Goal: Communication & Community: Participate in discussion

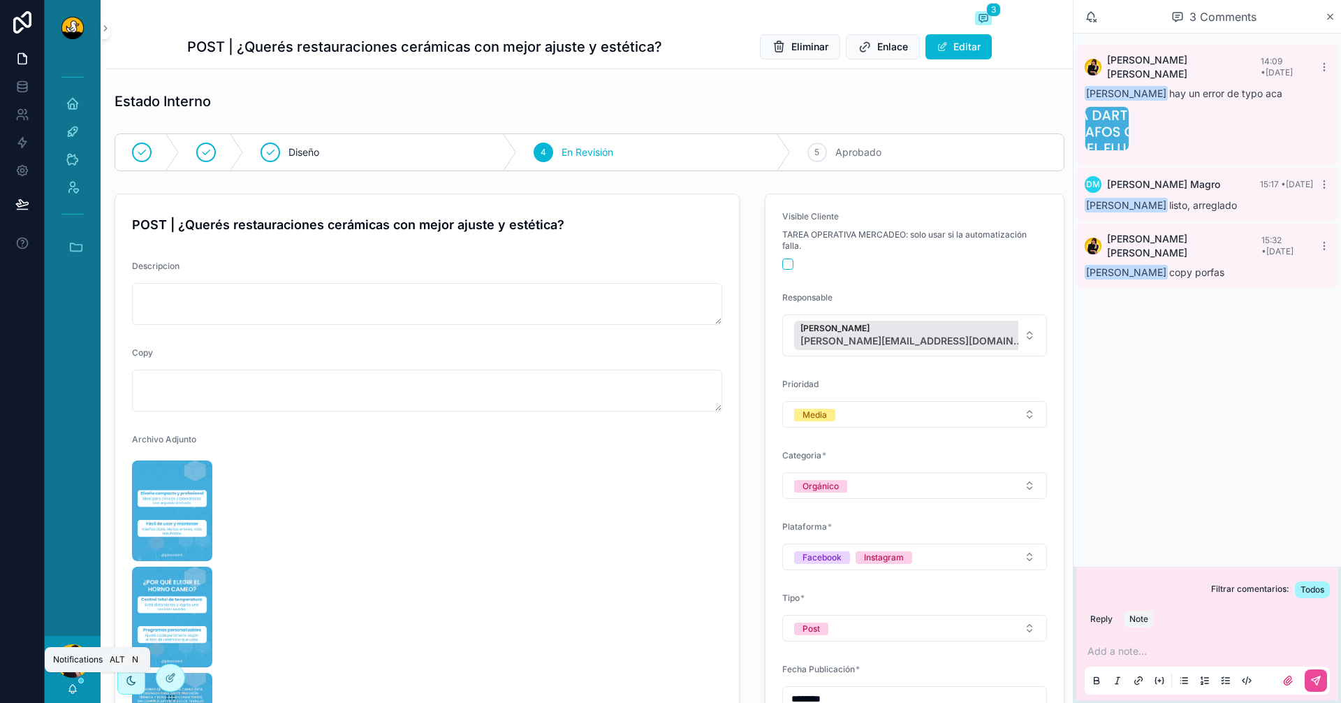
click at [74, 692] on icon "scrollable content" at bounding box center [72, 692] width 3 height 2
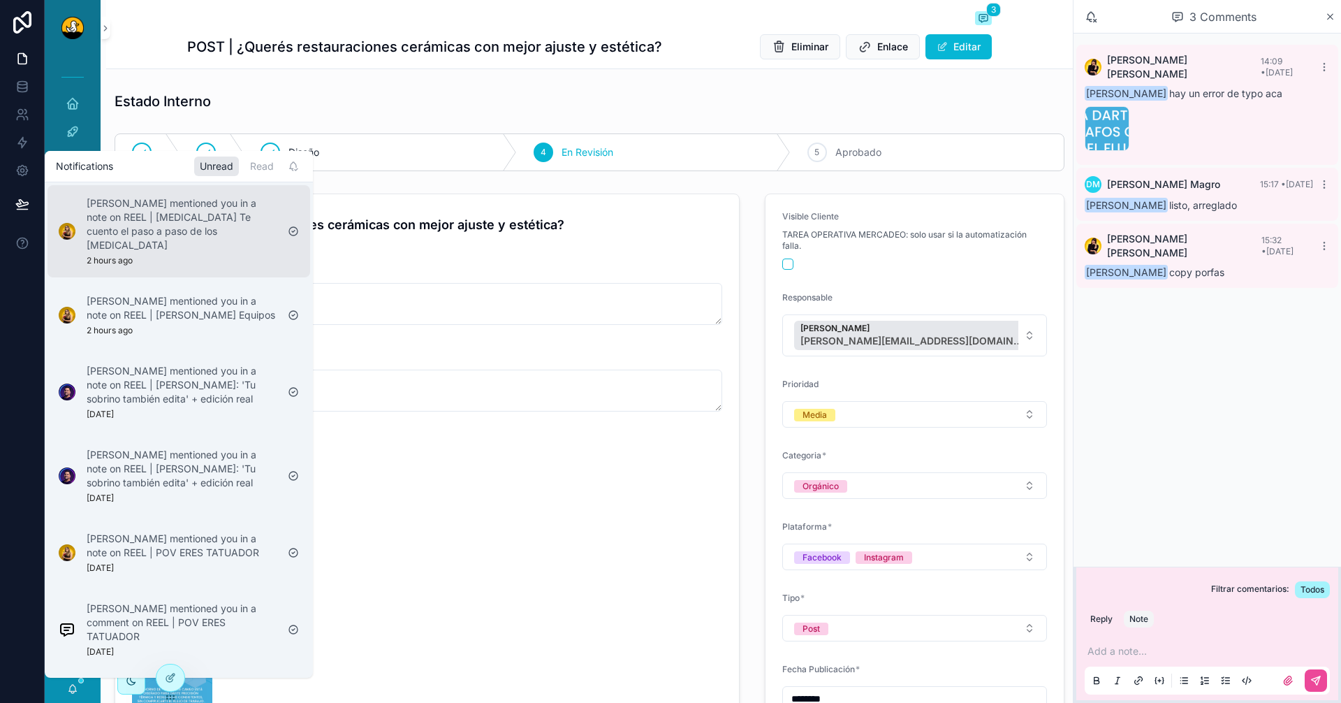
click at [168, 203] on p "[PERSON_NAME] mentioned you in a note on REEL | [MEDICAL_DATA] Te cuento el pas…" at bounding box center [182, 224] width 190 height 56
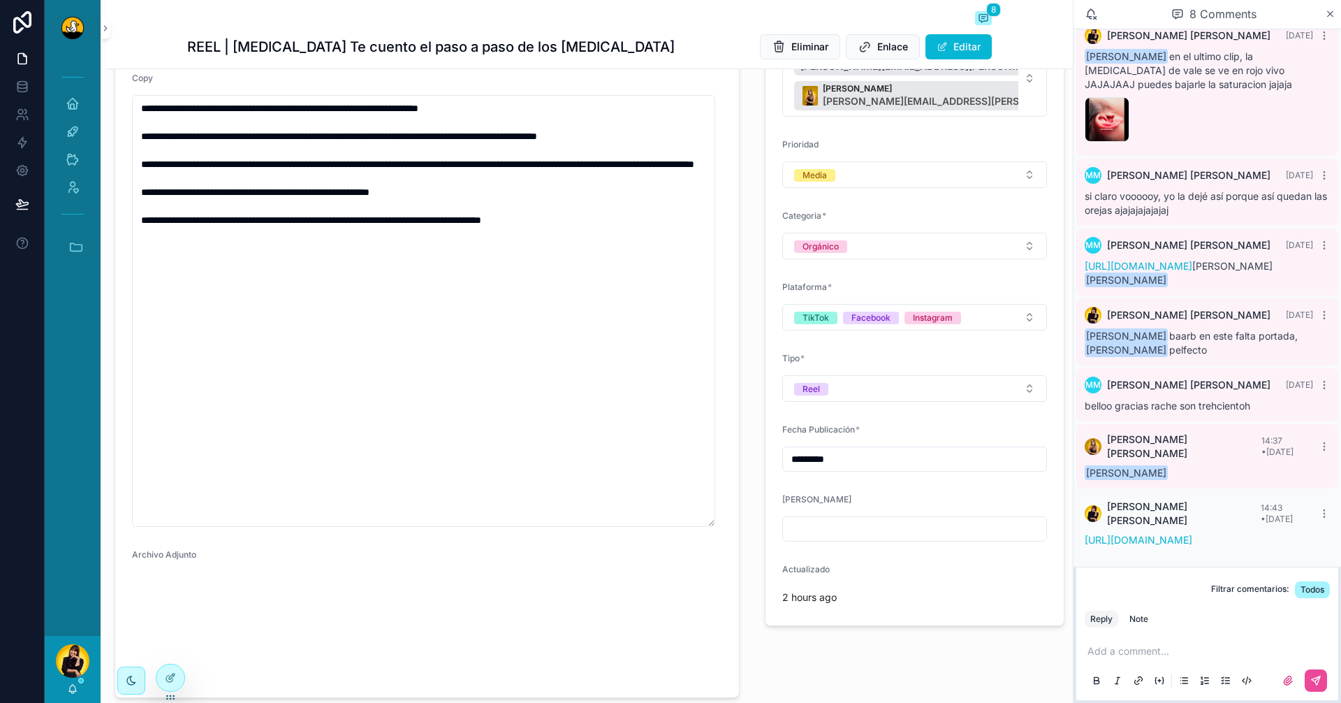
scroll to position [349, 0]
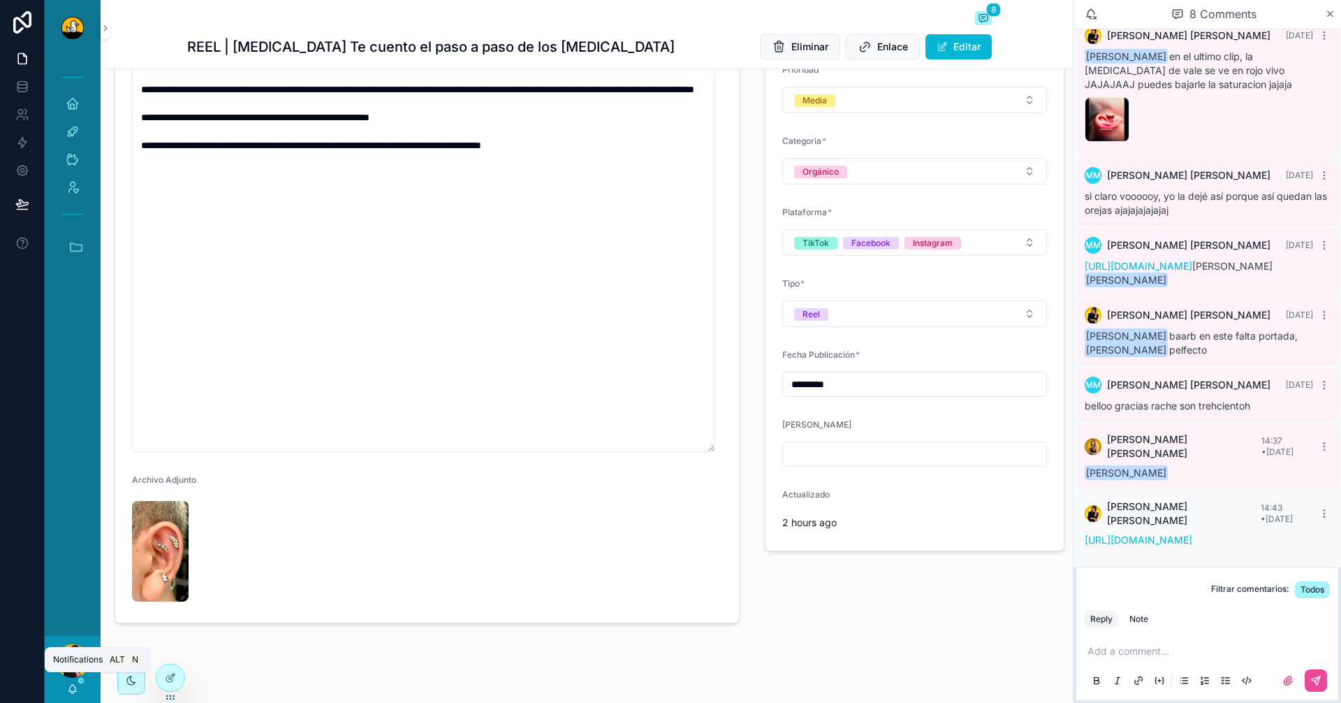
click at [76, 685] on icon "scrollable content" at bounding box center [72, 688] width 11 height 11
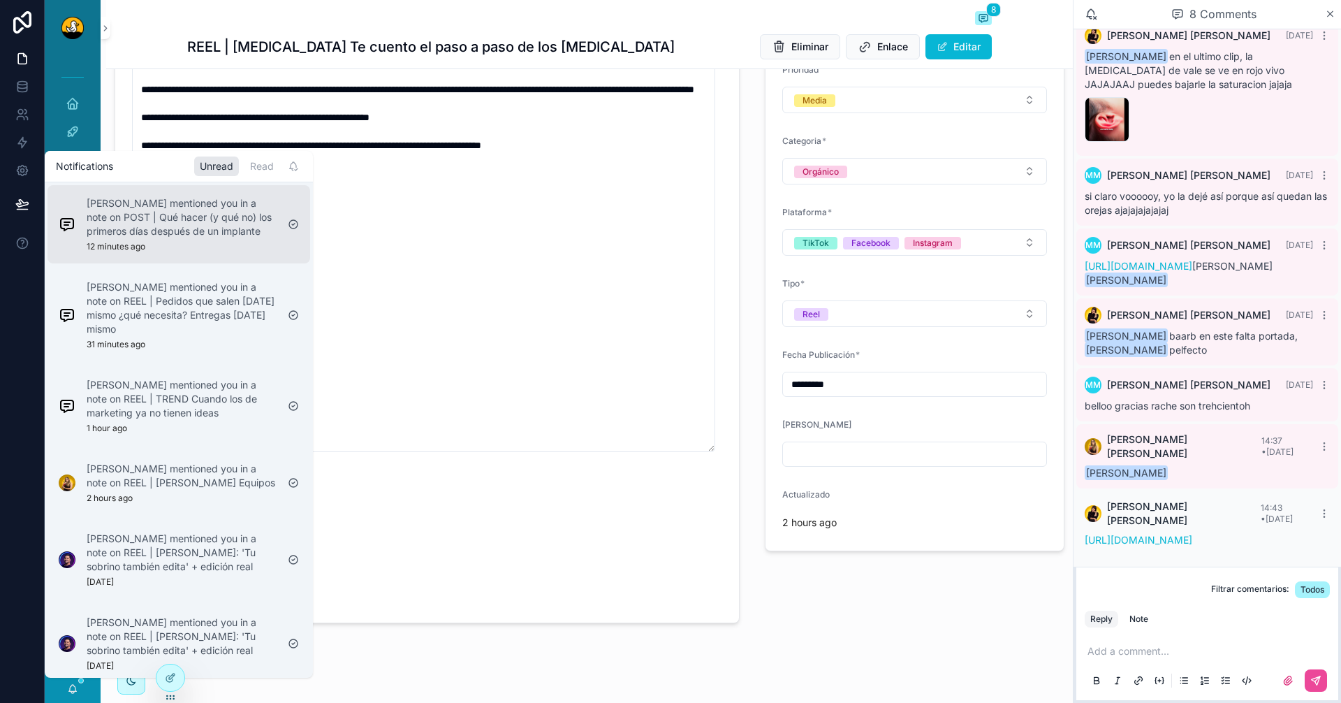
click at [196, 221] on p "[PERSON_NAME] mentioned you in a note on POST | Qué hacer (y qué no) los primer…" at bounding box center [182, 217] width 190 height 42
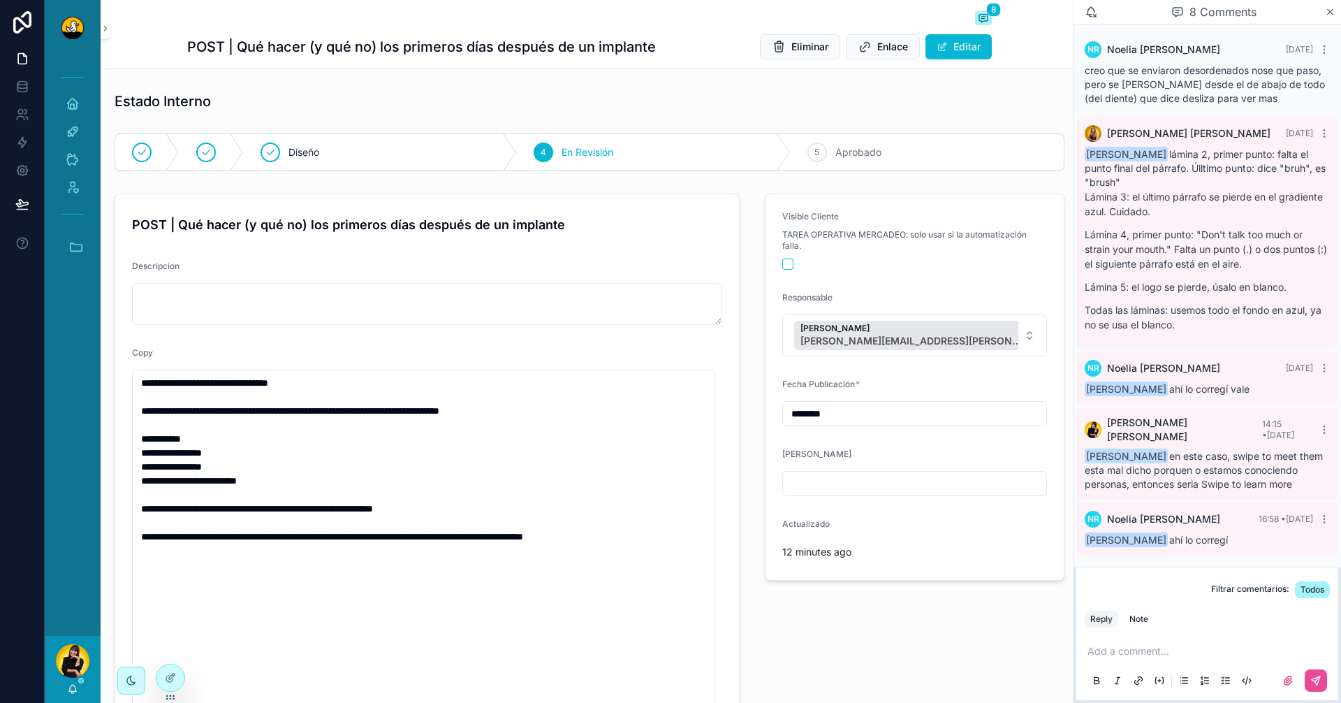
scroll to position [833, 0]
drag, startPoint x: 1185, startPoint y: 460, endPoint x: 1232, endPoint y: 473, distance: 48.5
click at [1232, 473] on span "[PERSON_NAME] en este caso, swipe to meet them esta mal dicho porquen o estamos…" at bounding box center [1204, 470] width 238 height 40
click at [1234, 479] on span "[PERSON_NAME] en este caso, swipe to meet them esta mal dicho porquen o estamos…" at bounding box center [1204, 470] width 238 height 40
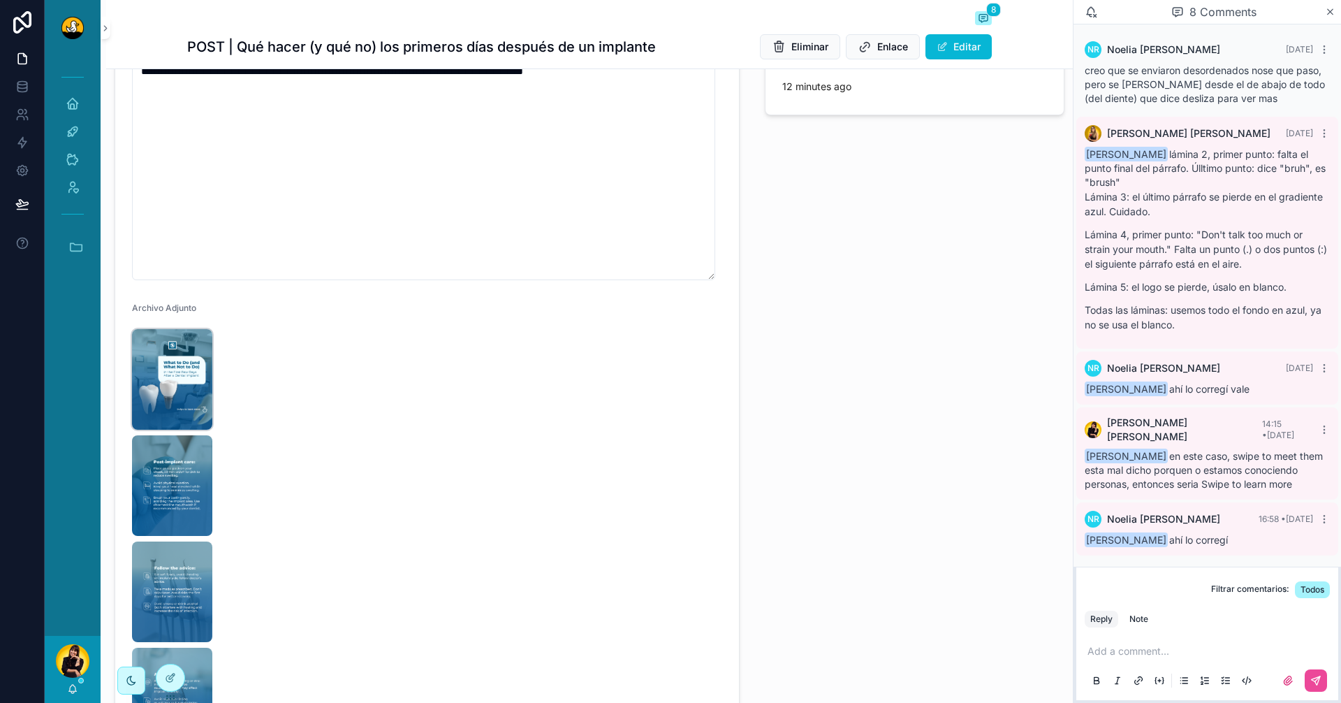
scroll to position [489, 0]
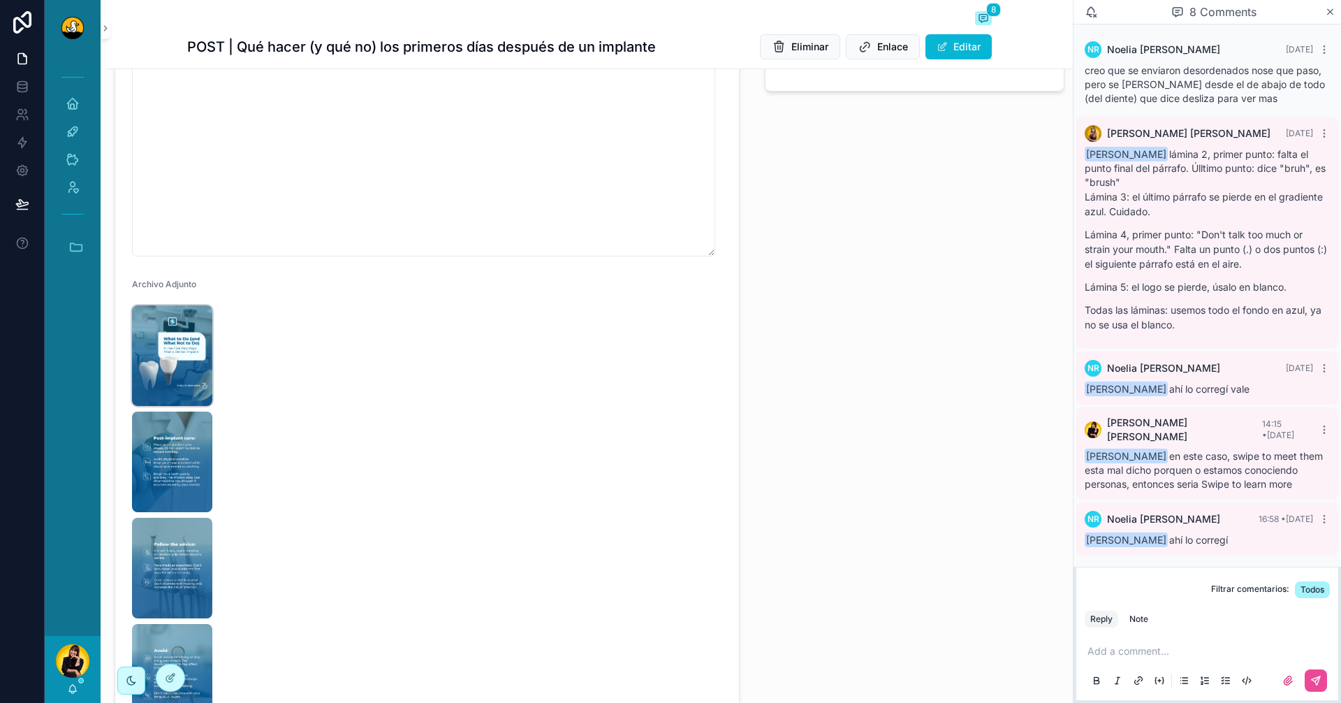
click at [180, 364] on img "scrollable content" at bounding box center [172, 355] width 80 height 101
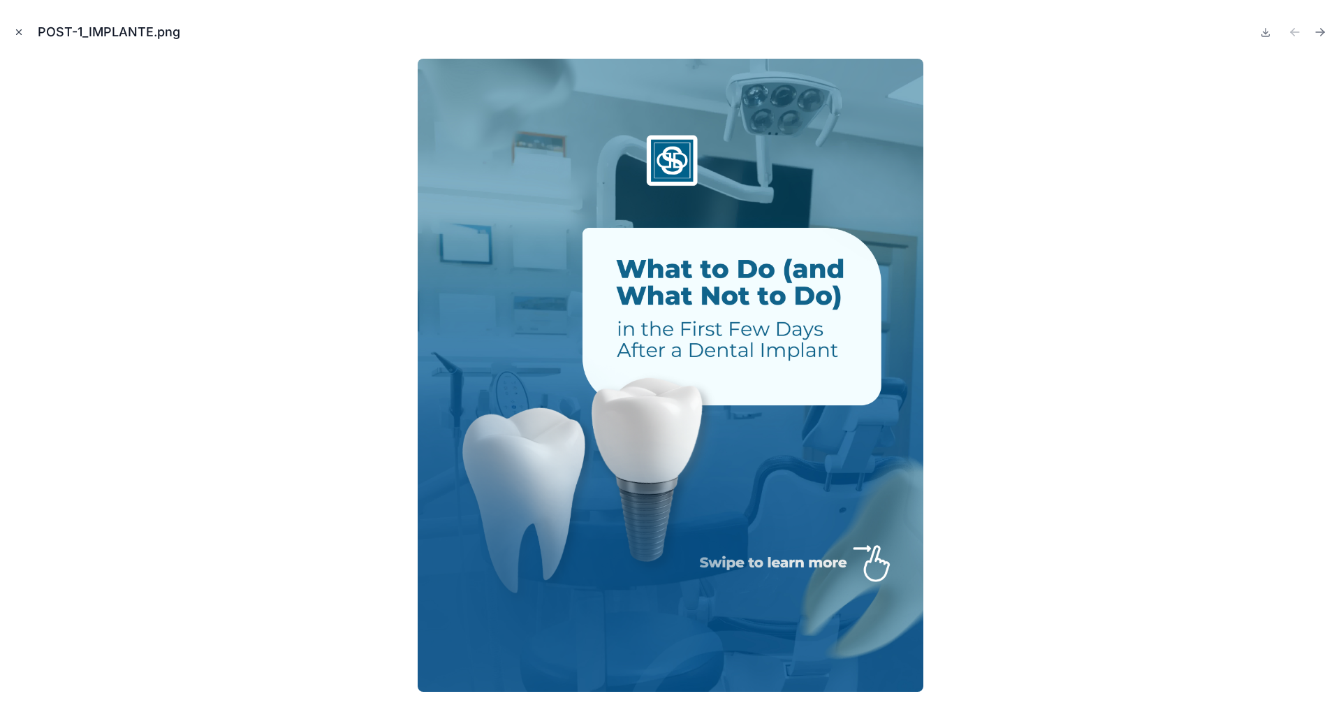
click at [22, 34] on icon "Close modal" at bounding box center [19, 32] width 10 height 10
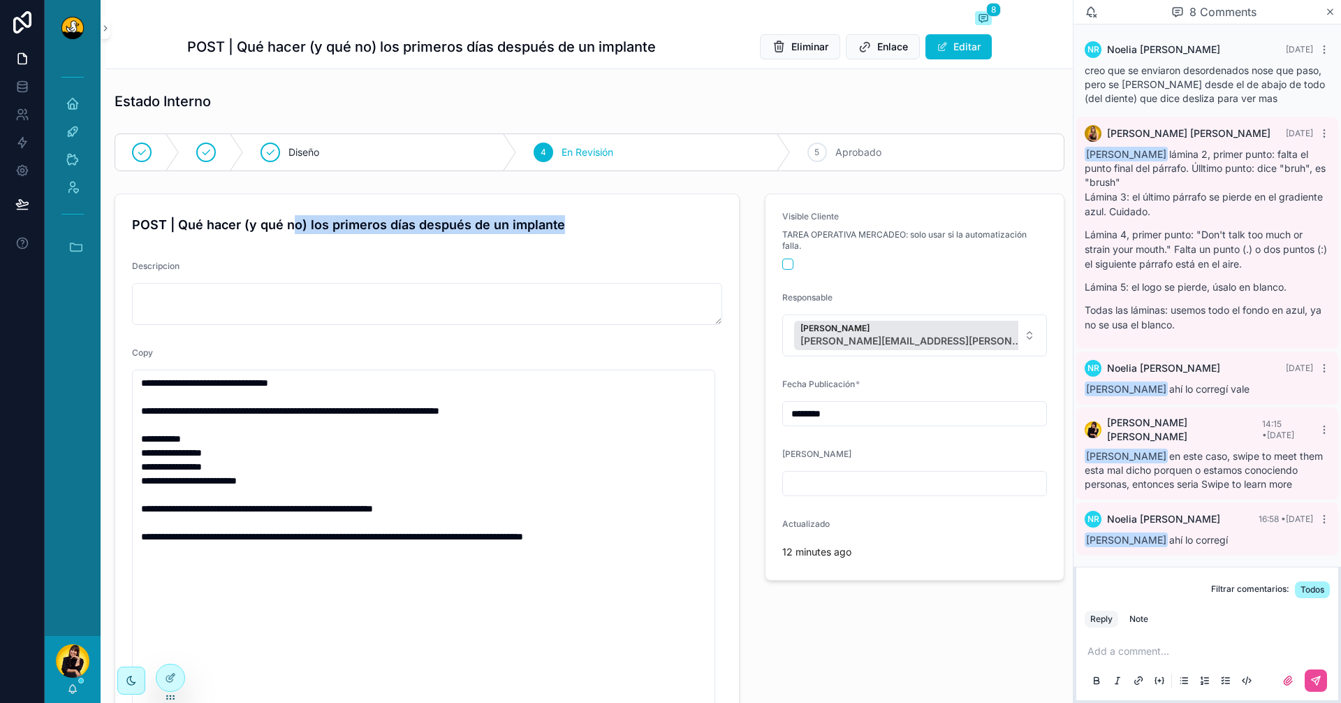
drag, startPoint x: 497, startPoint y: 233, endPoint x: 580, endPoint y: 242, distance: 82.9
click at [836, 157] on span "Aprobado" at bounding box center [859, 152] width 46 height 14
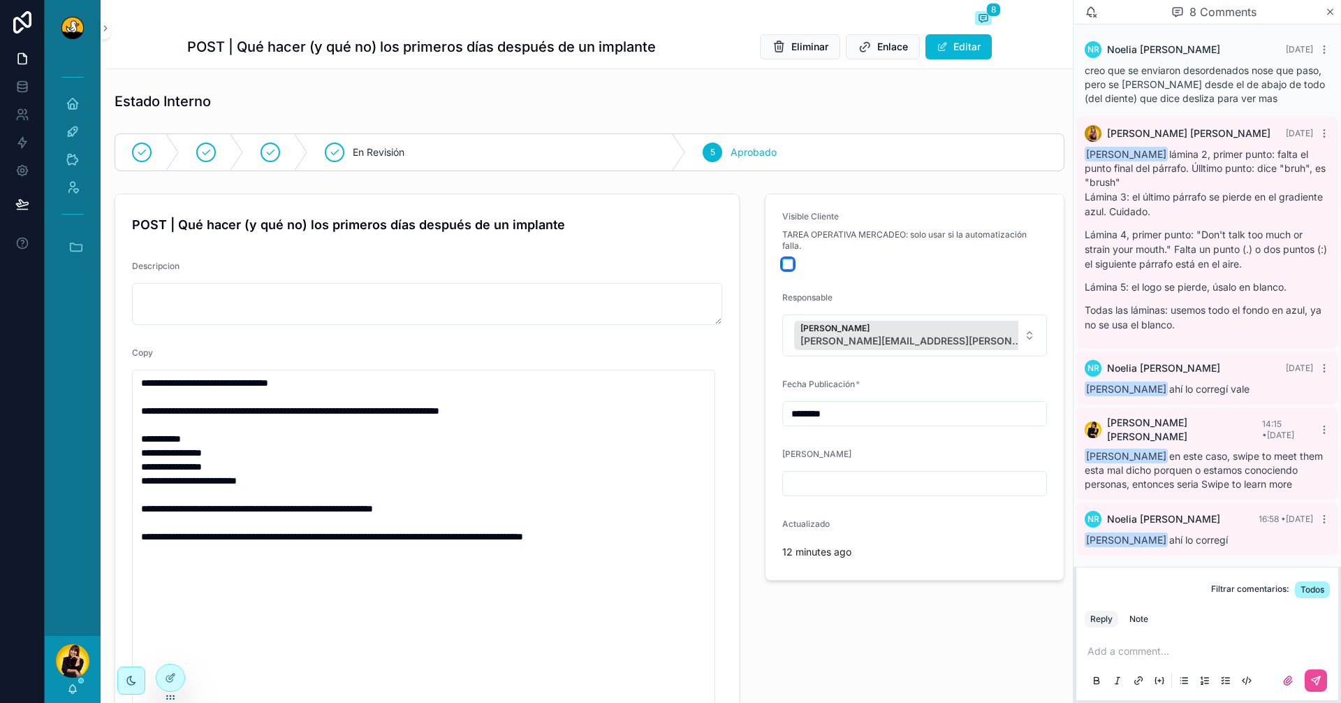
click at [782, 263] on button "scrollable content" at bounding box center [787, 263] width 11 height 11
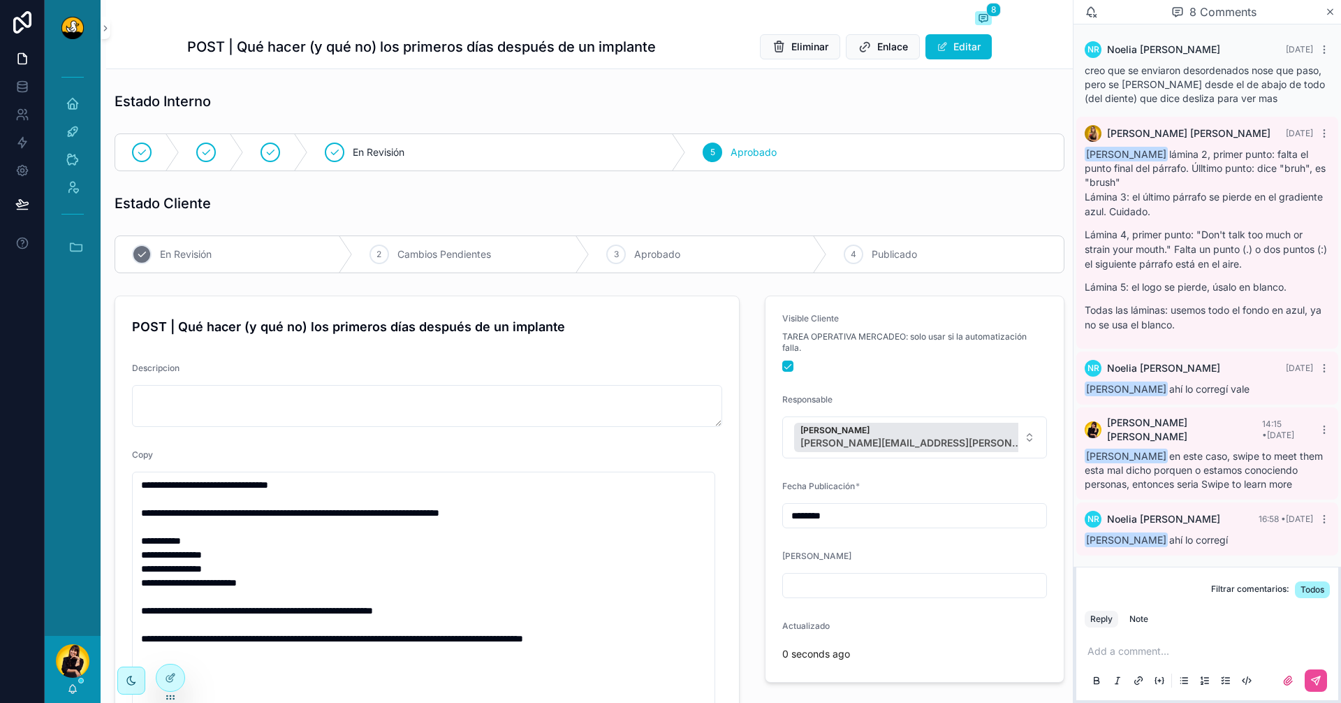
click at [187, 261] on div "1 En Revisión" at bounding box center [234, 254] width 238 height 36
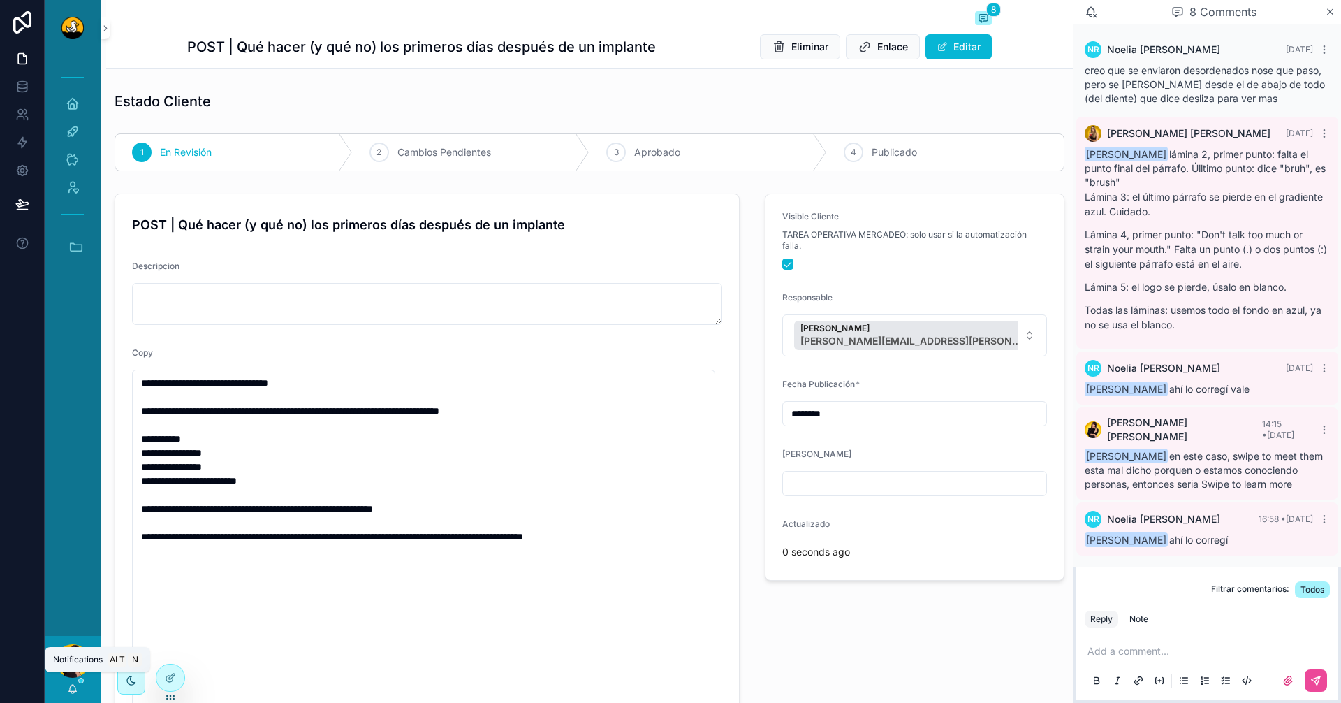
click at [78, 685] on icon "scrollable content" at bounding box center [72, 688] width 11 height 11
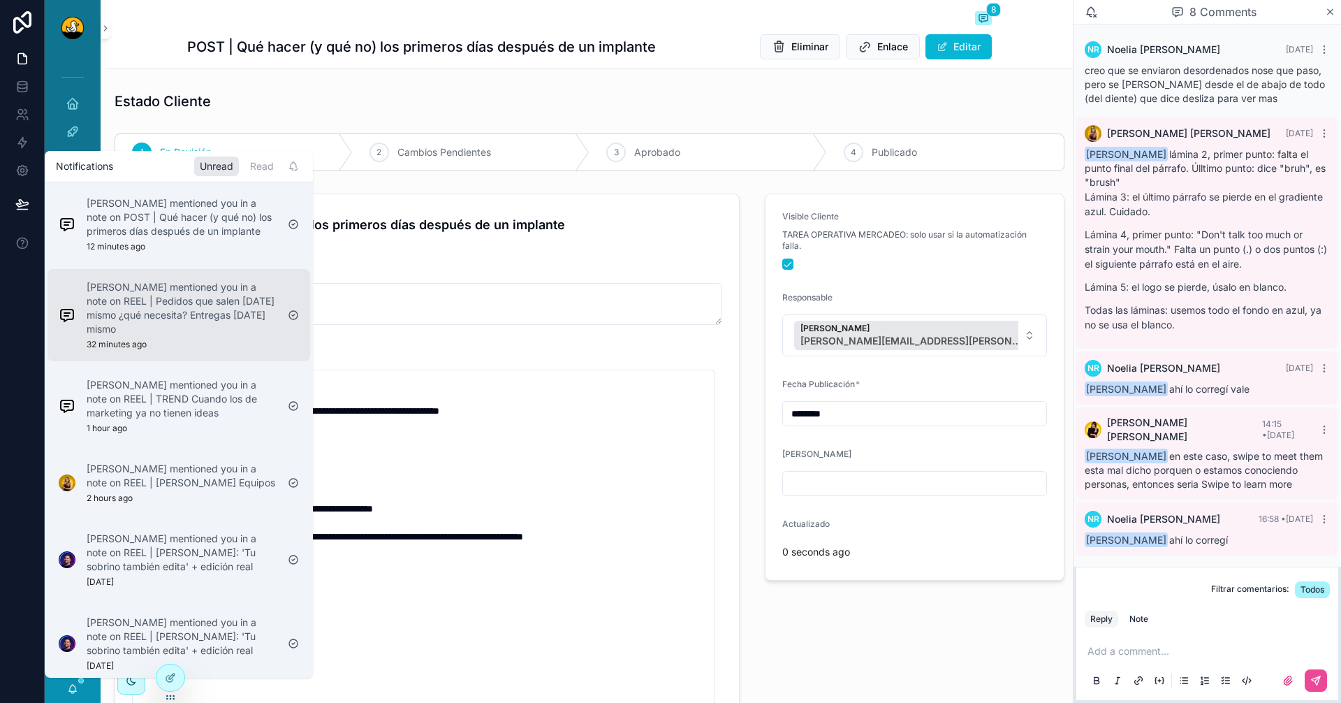
click at [204, 335] on p "[PERSON_NAME] mentioned you in a note on REEL | Pedidos que salen [DATE] mismo …" at bounding box center [182, 308] width 190 height 56
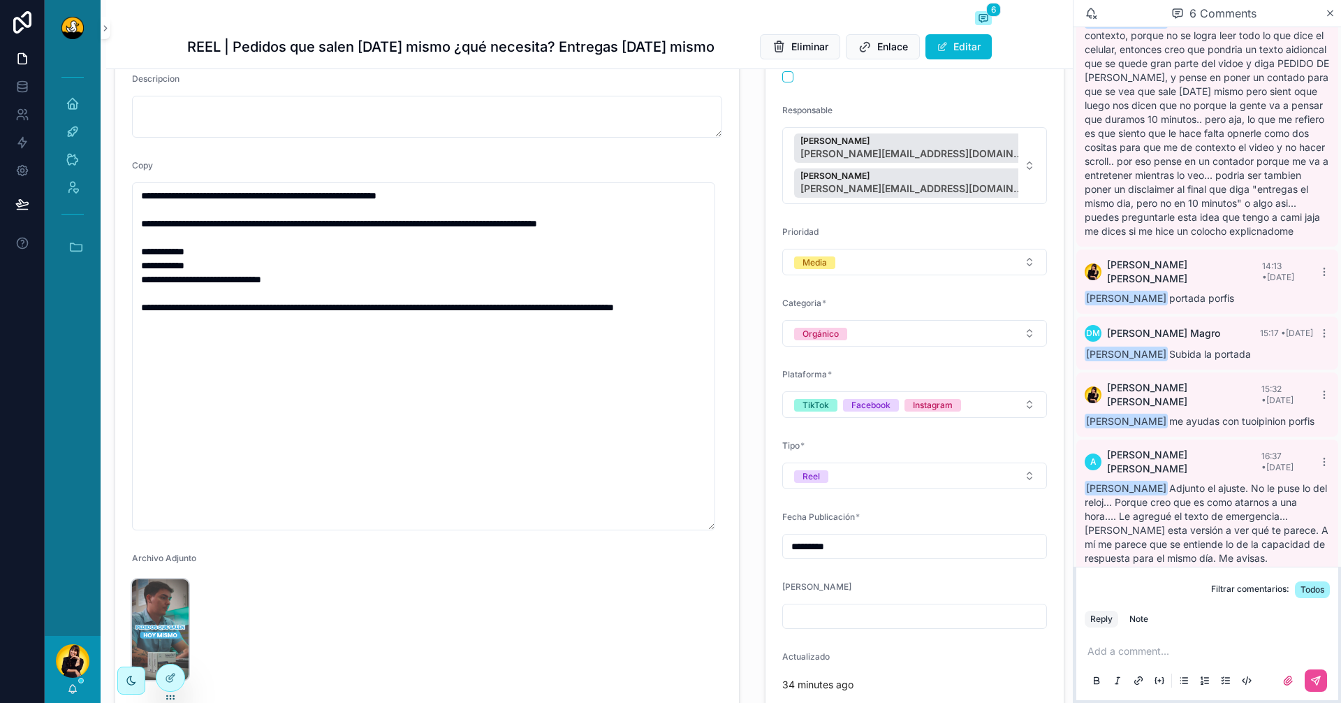
scroll to position [315, 0]
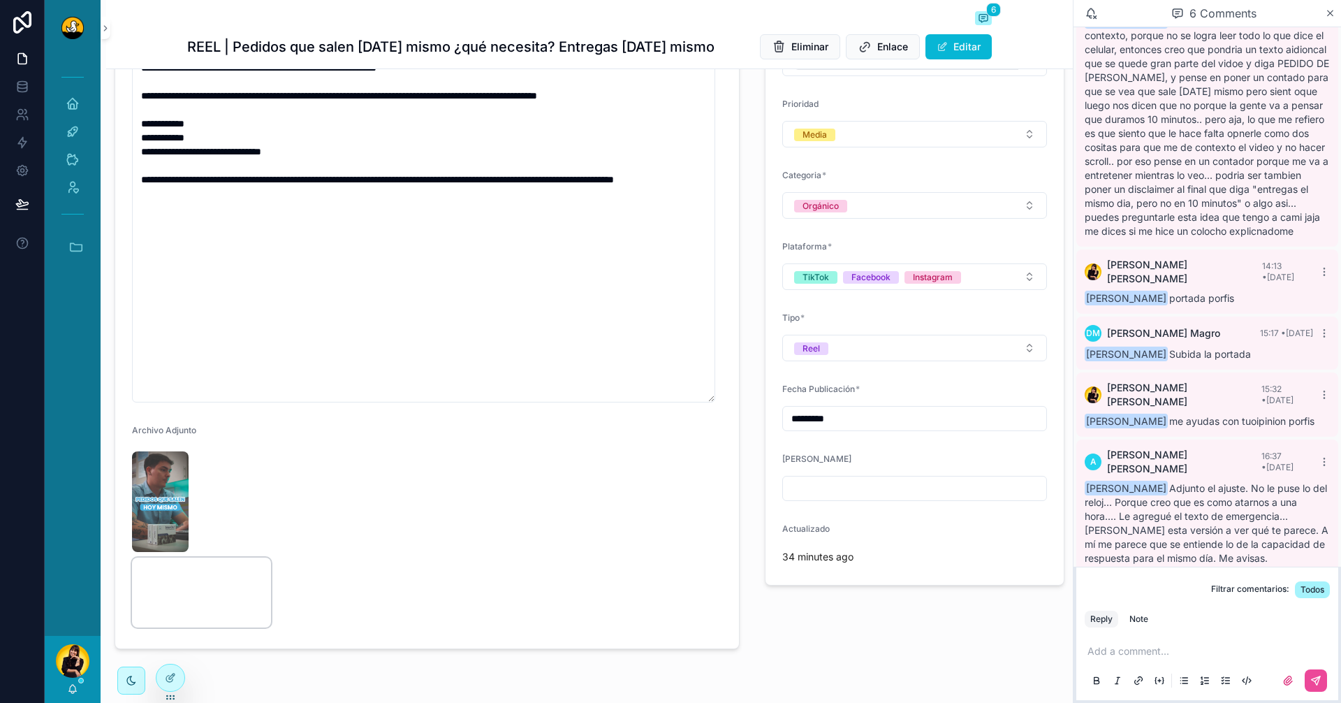
click at [222, 557] on video "scrollable content" at bounding box center [201, 592] width 139 height 70
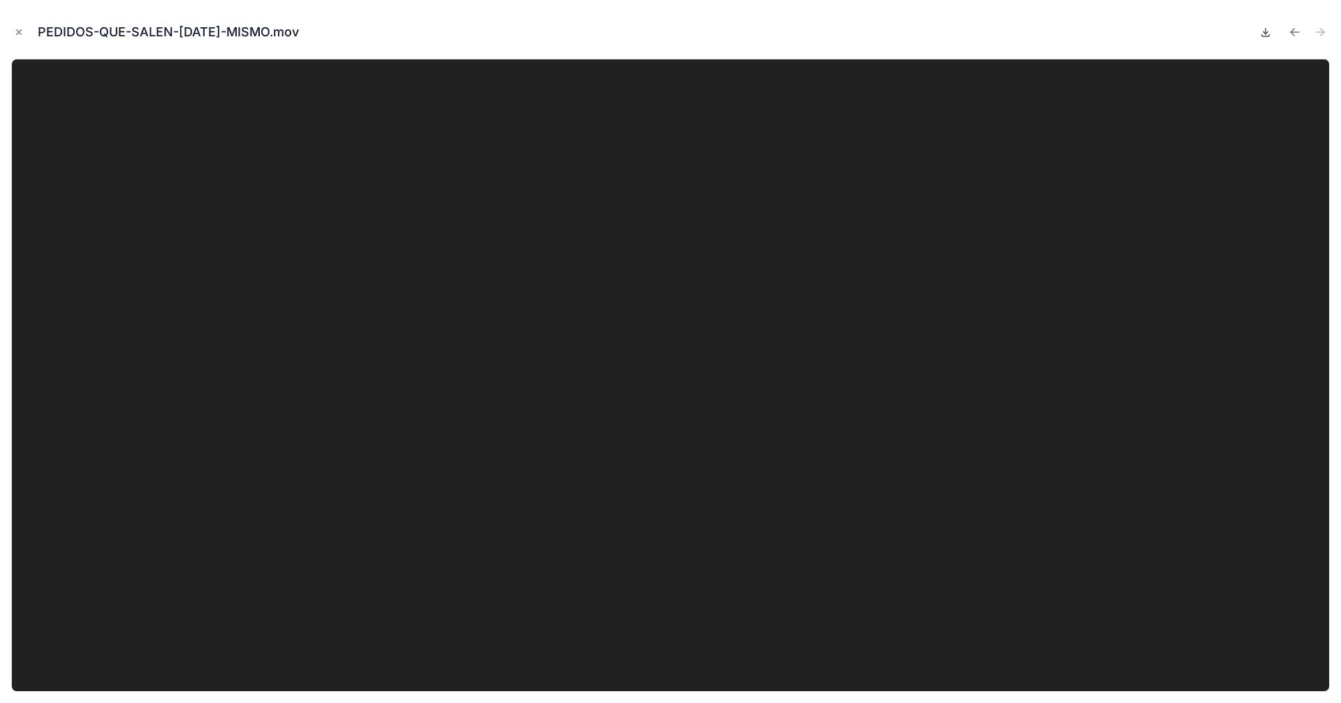
click at [1260, 28] on icon at bounding box center [1265, 32] width 11 height 11
click at [18, 27] on button "Close modal" at bounding box center [18, 31] width 15 height 15
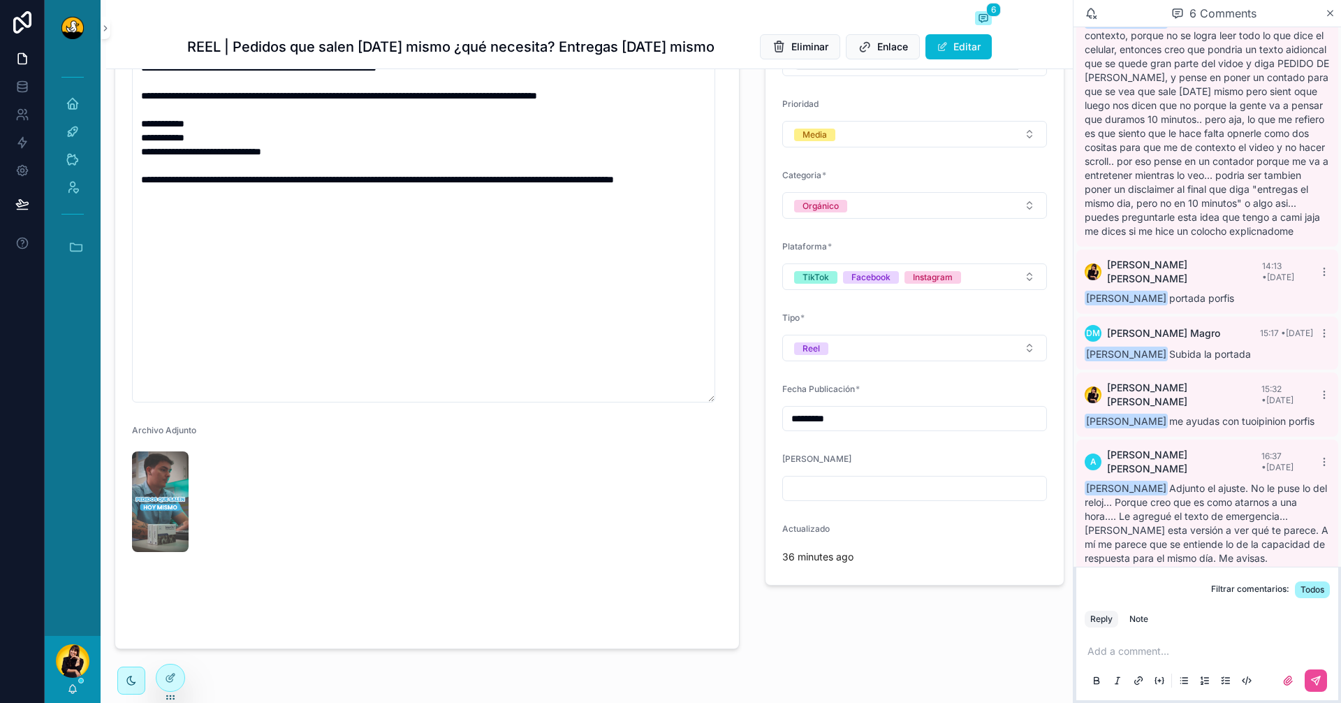
click at [1165, 649] on p "scrollable content" at bounding box center [1210, 651] width 245 height 14
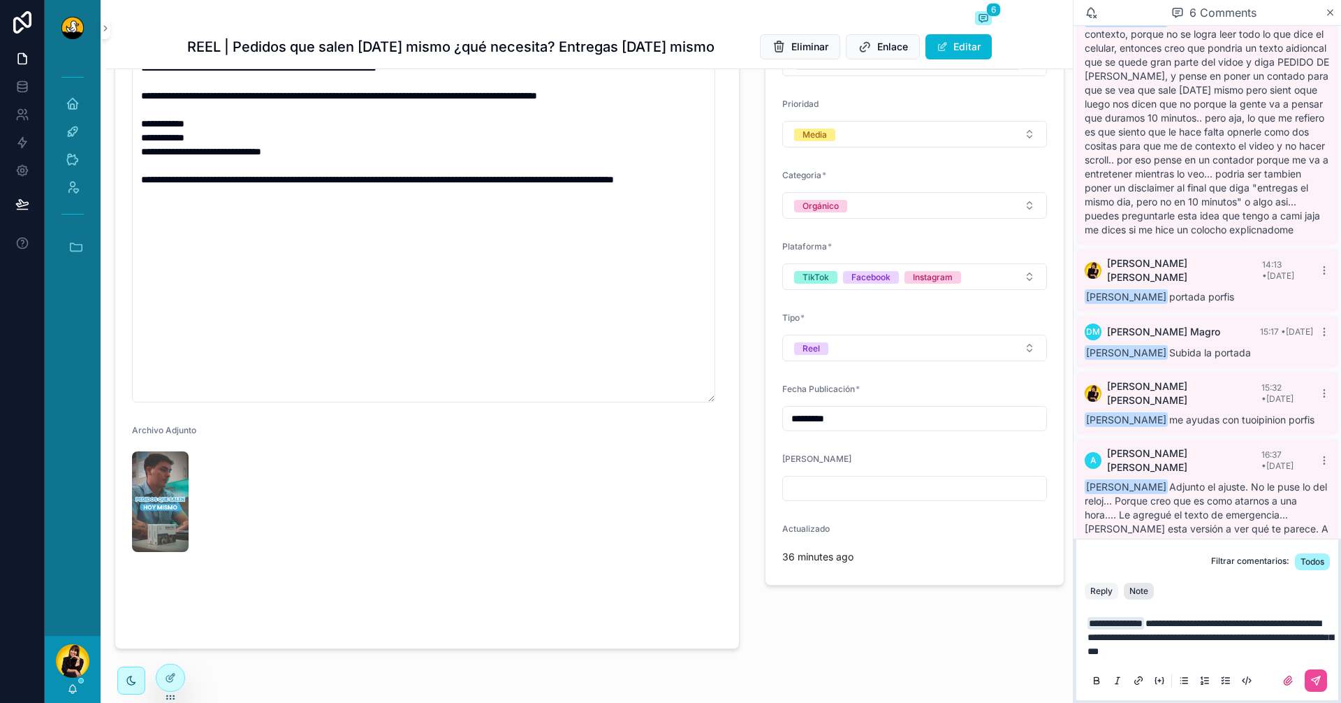
click at [1148, 589] on div "Note" at bounding box center [1139, 590] width 19 height 11
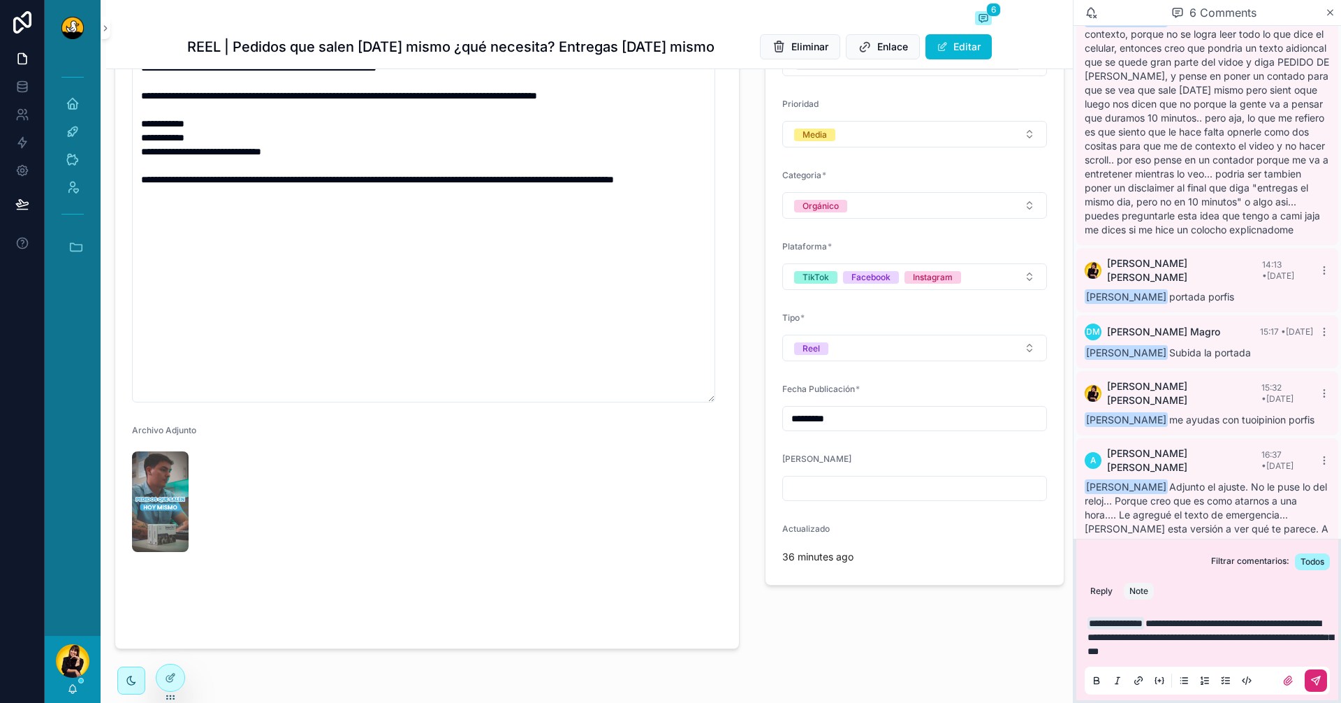
click at [1323, 680] on button "scrollable content" at bounding box center [1316, 680] width 22 height 22
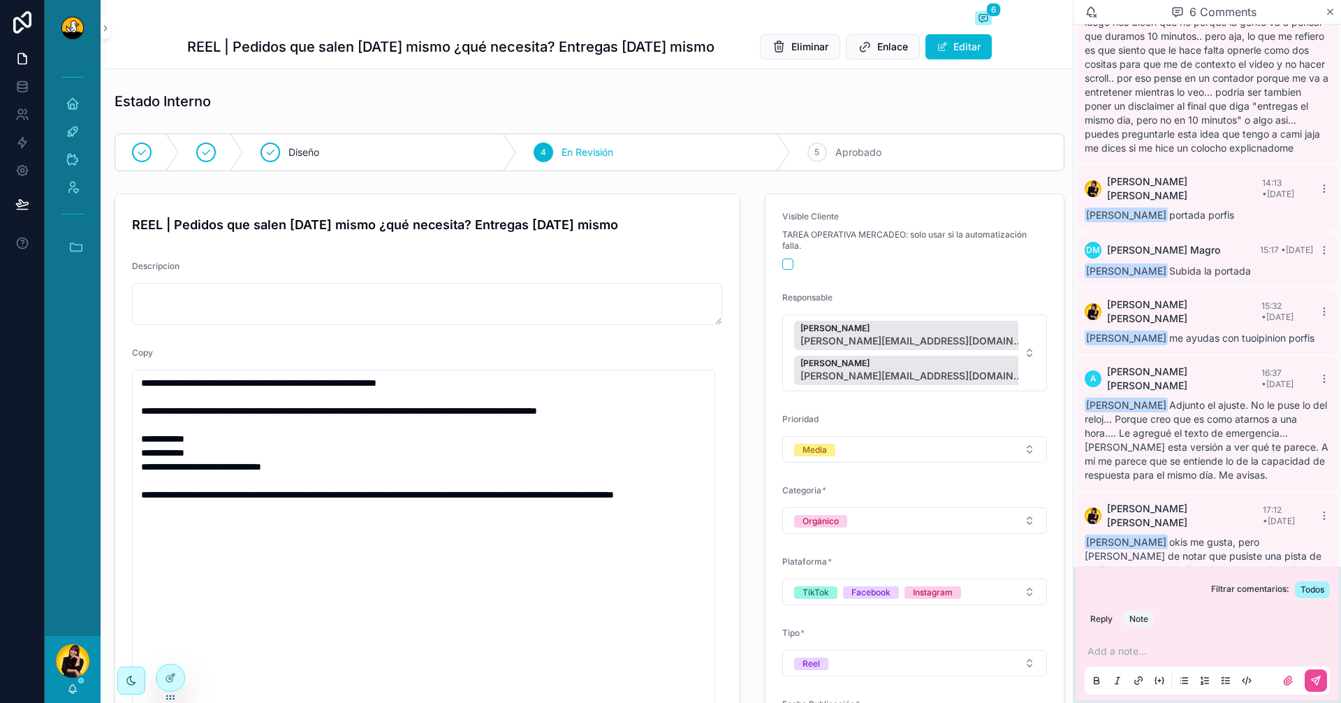
scroll to position [51, 0]
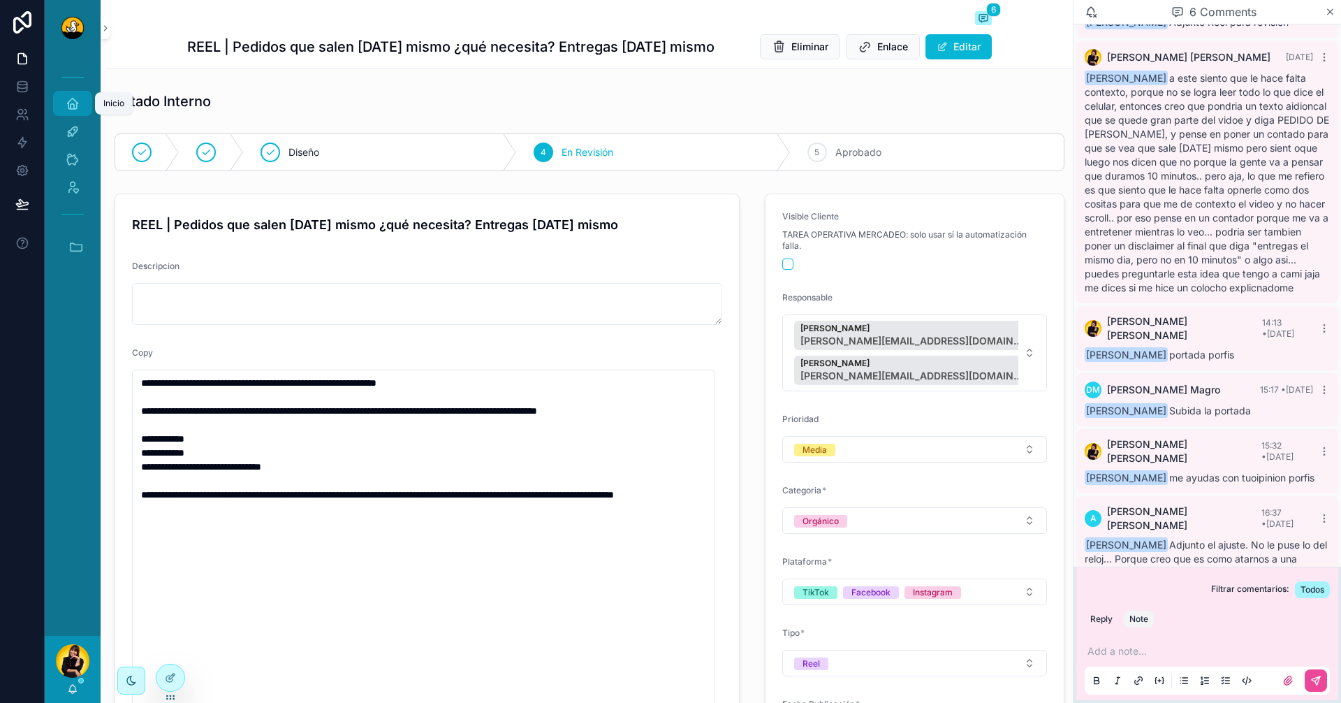
click at [62, 104] on div "Inicio" at bounding box center [72, 103] width 22 height 22
